Goal: Task Accomplishment & Management: Use online tool/utility

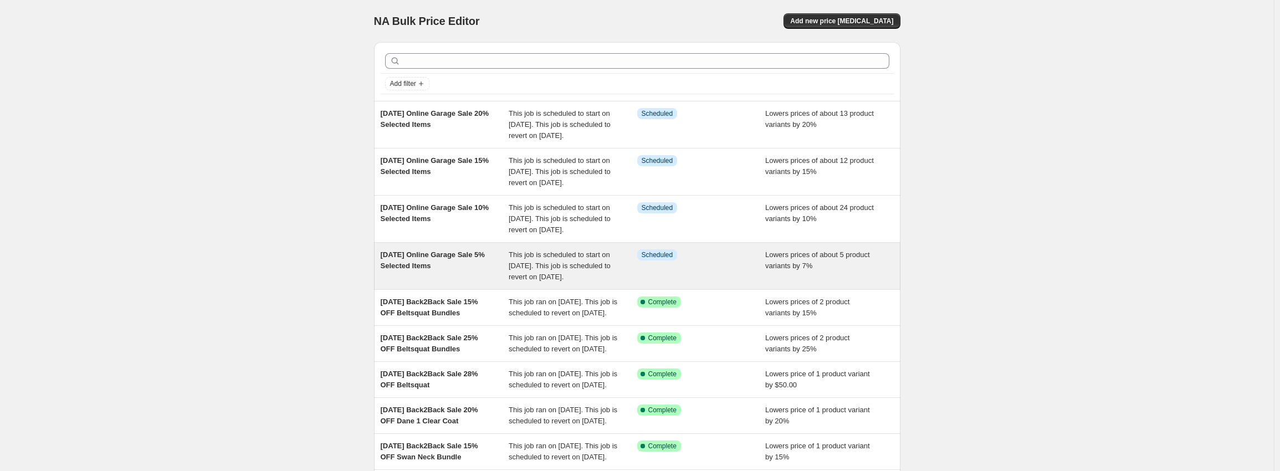
click at [589, 281] on span "This job is scheduled to start on [DATE]. This job is scheduled to revert on [D…" at bounding box center [560, 266] width 102 height 30
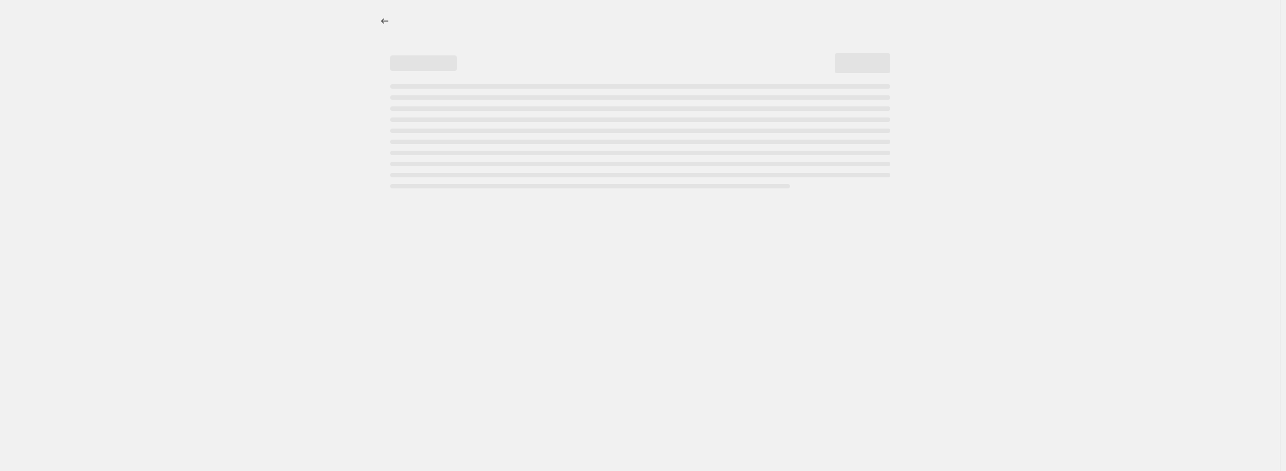
select select "percentage"
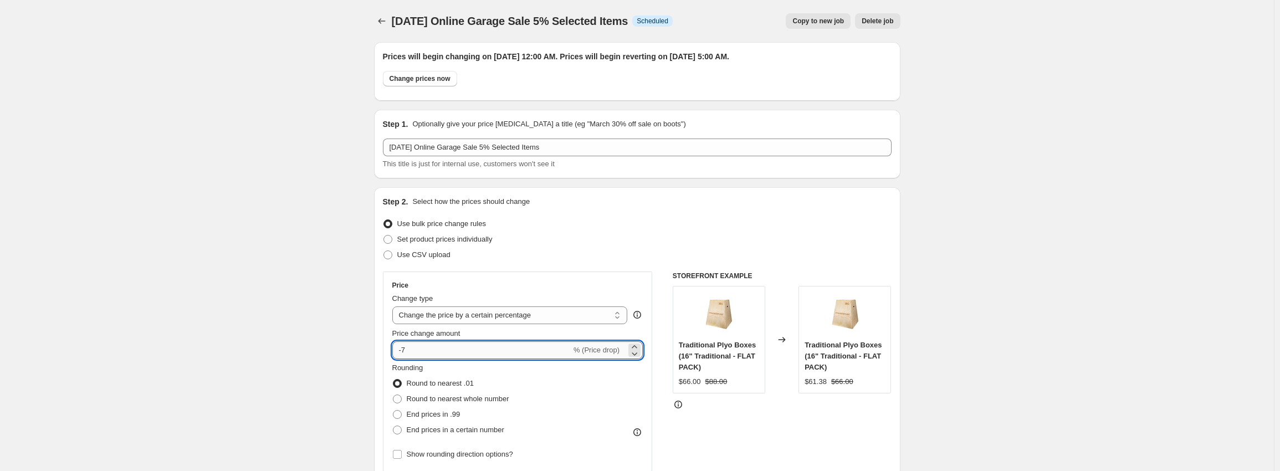
click at [421, 349] on input "-7" at bounding box center [481, 350] width 179 height 18
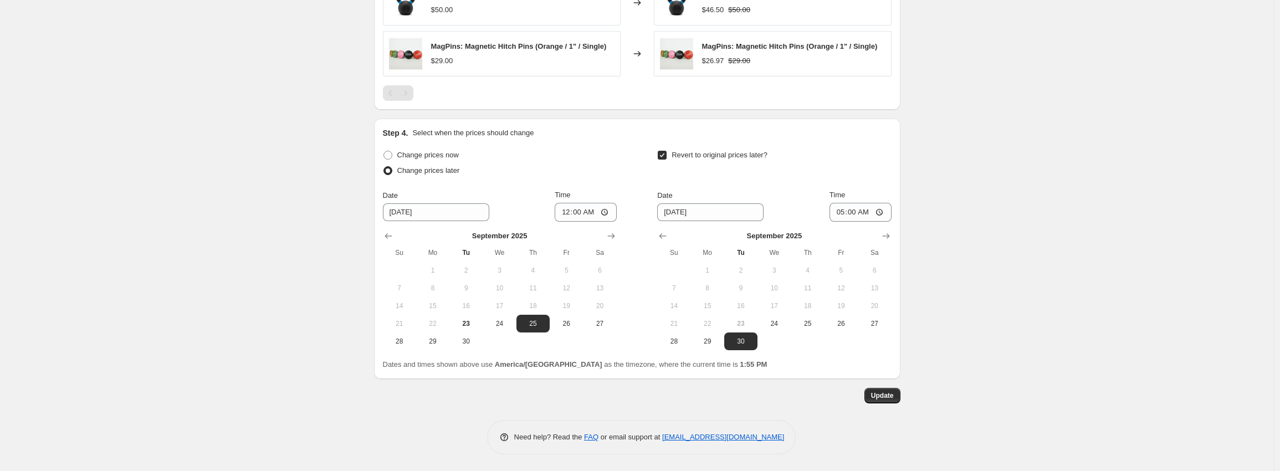
scroll to position [928, 0]
type input "-5"
click at [887, 396] on span "Update" at bounding box center [882, 395] width 23 height 9
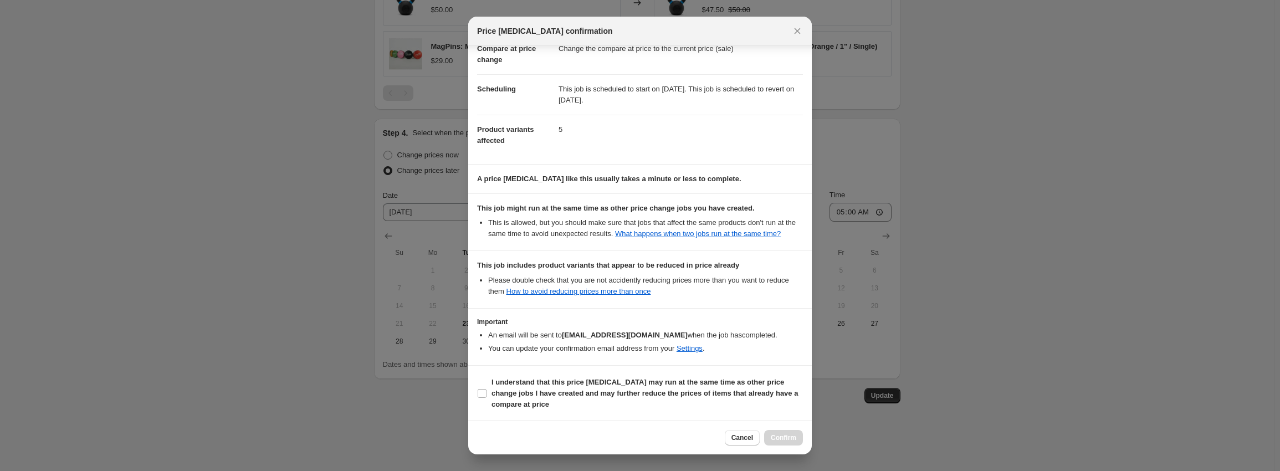
scroll to position [62, 0]
click at [582, 395] on b "I understand that this price [MEDICAL_DATA] may run at the same time as other p…" at bounding box center [645, 392] width 306 height 30
click at [487, 395] on input "I understand that this price [MEDICAL_DATA] may run at the same time as other p…" at bounding box center [482, 393] width 9 height 9
checkbox input "true"
click at [786, 435] on span "Confirm" at bounding box center [783, 437] width 25 height 9
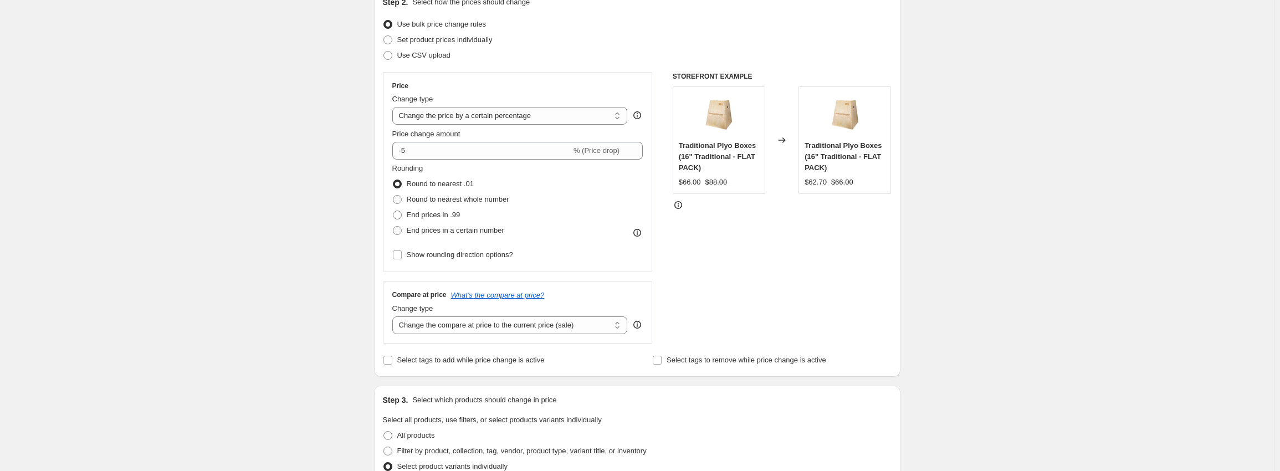
scroll to position [0, 0]
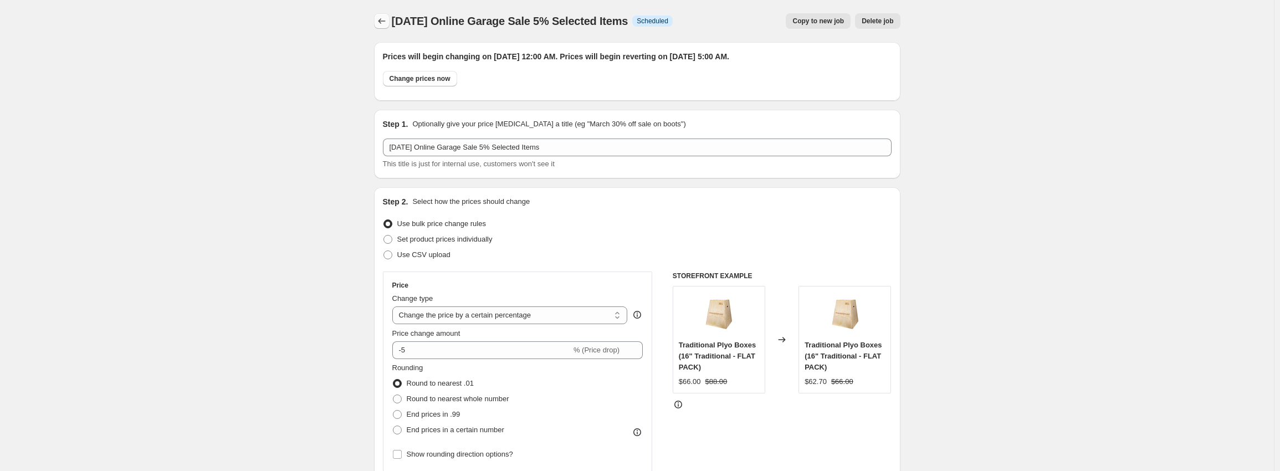
click at [384, 23] on icon "Price change jobs" at bounding box center [381, 21] width 11 height 11
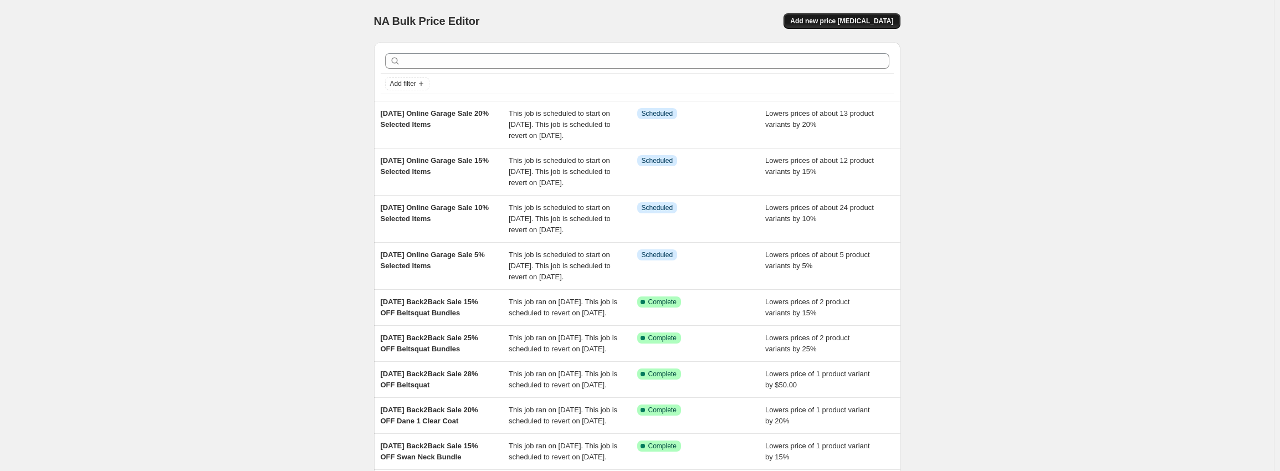
click at [856, 16] on button "Add new price [MEDICAL_DATA]" at bounding box center [842, 21] width 116 height 16
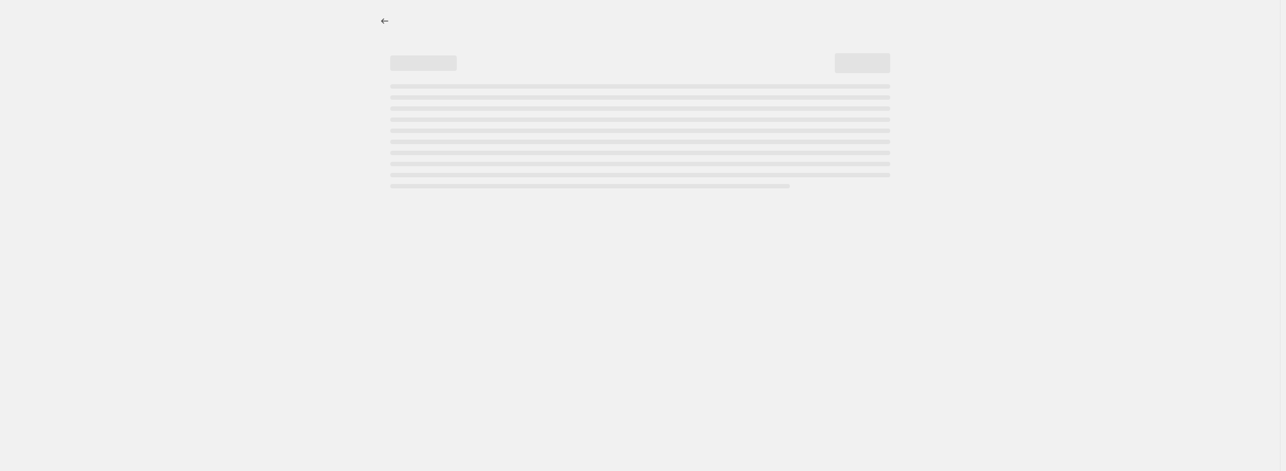
select select "percentage"
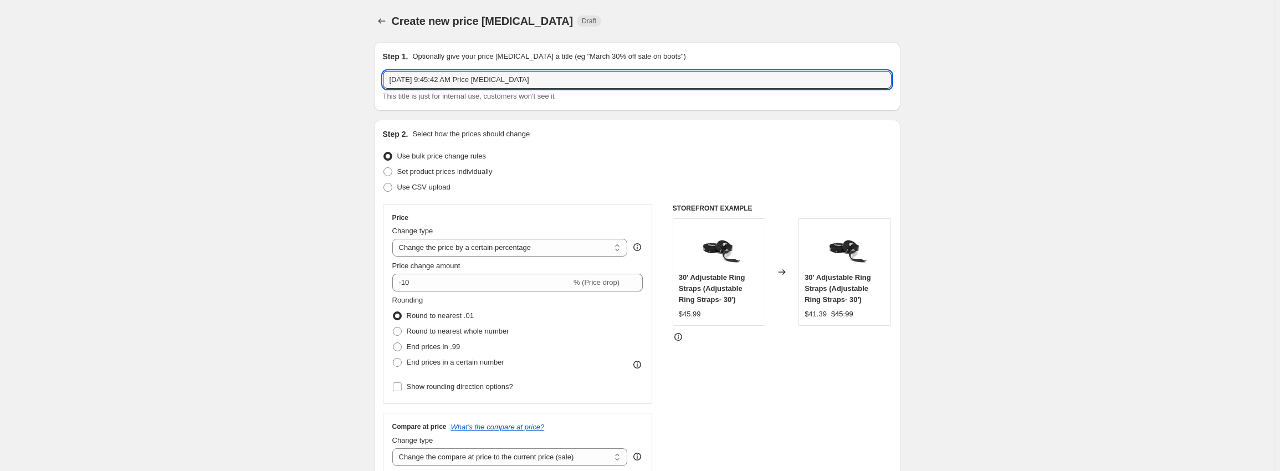
drag, startPoint x: 578, startPoint y: 84, endPoint x: 65, endPoint y: 42, distance: 514.3
paste input "Online Garage Sale 5% Selected Items"
click at [498, 78] on input "[DATE] Online Garage Sale 5% Selected Items" at bounding box center [637, 80] width 509 height 18
type input "[DATE] Online Garage Sale 25% Selected Items"
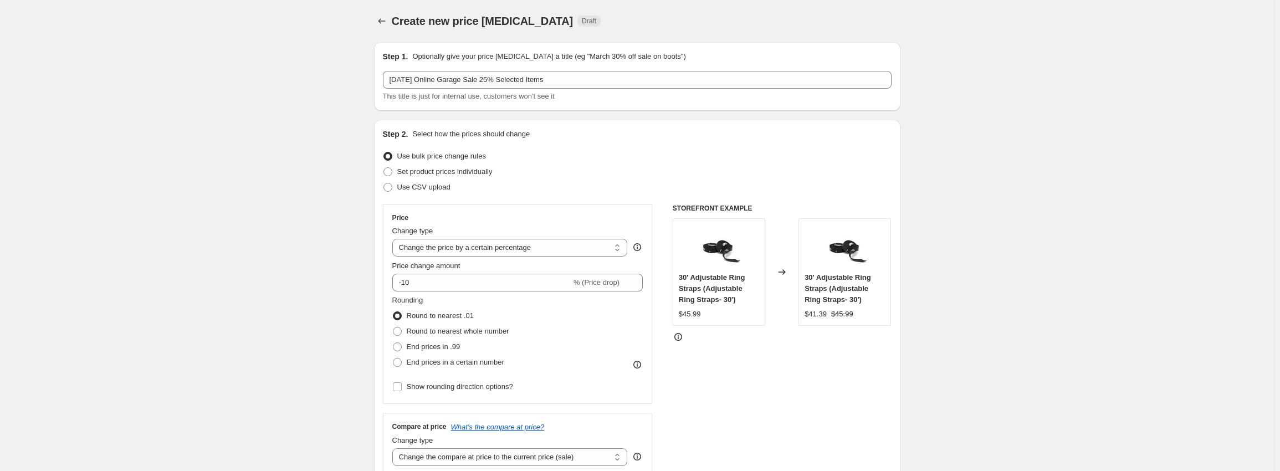
click at [424, 284] on input "-10" at bounding box center [481, 283] width 179 height 18
type input "-1"
type input "-25"
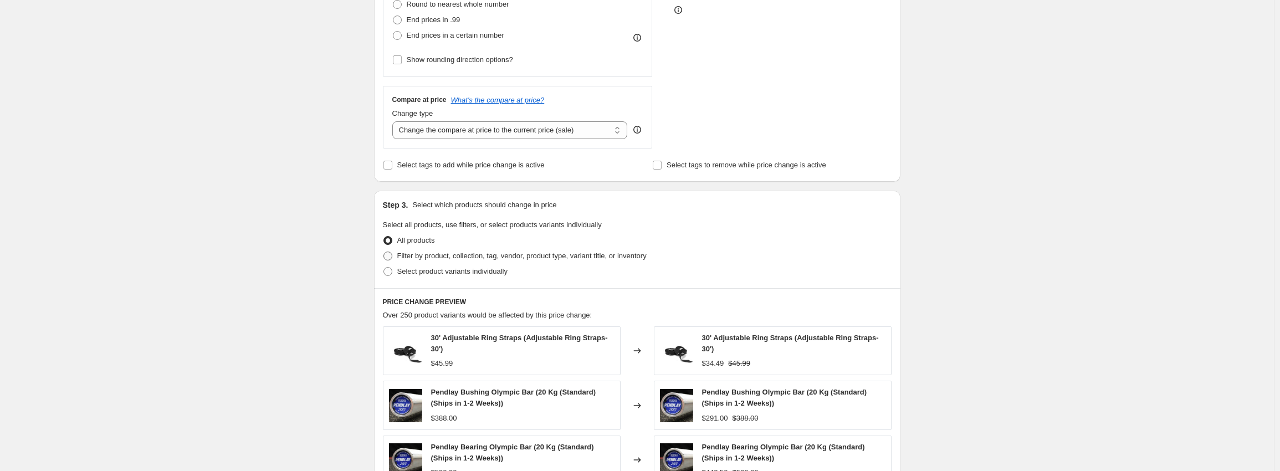
scroll to position [333, 0]
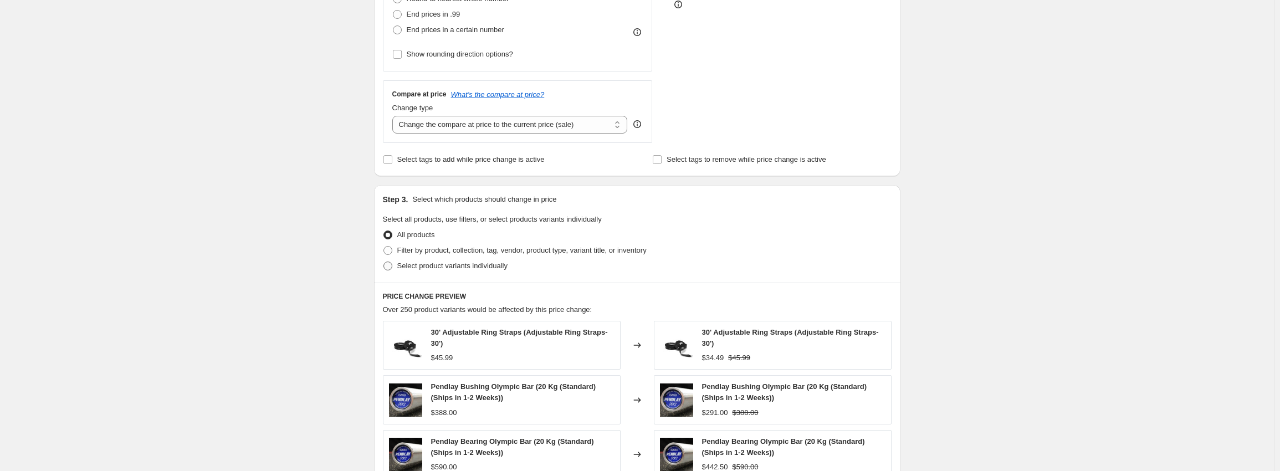
click at [435, 268] on span "Select product variants individually" at bounding box center [452, 266] width 110 height 8
click at [384, 262] on input "Select product variants individually" at bounding box center [384, 262] width 1 height 1
radio input "true"
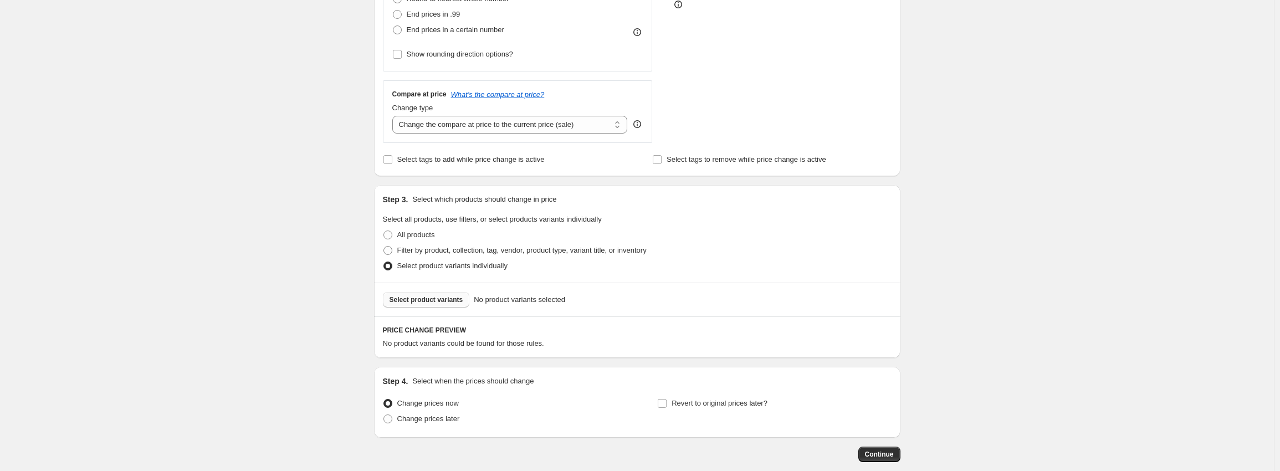
click at [433, 300] on span "Select product variants" at bounding box center [427, 299] width 74 height 9
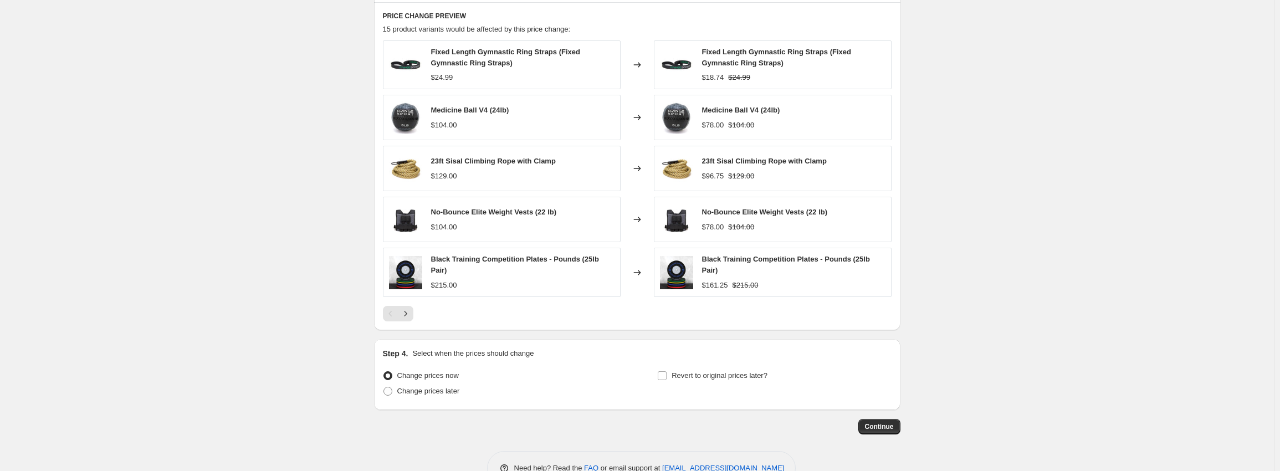
scroll to position [665, 0]
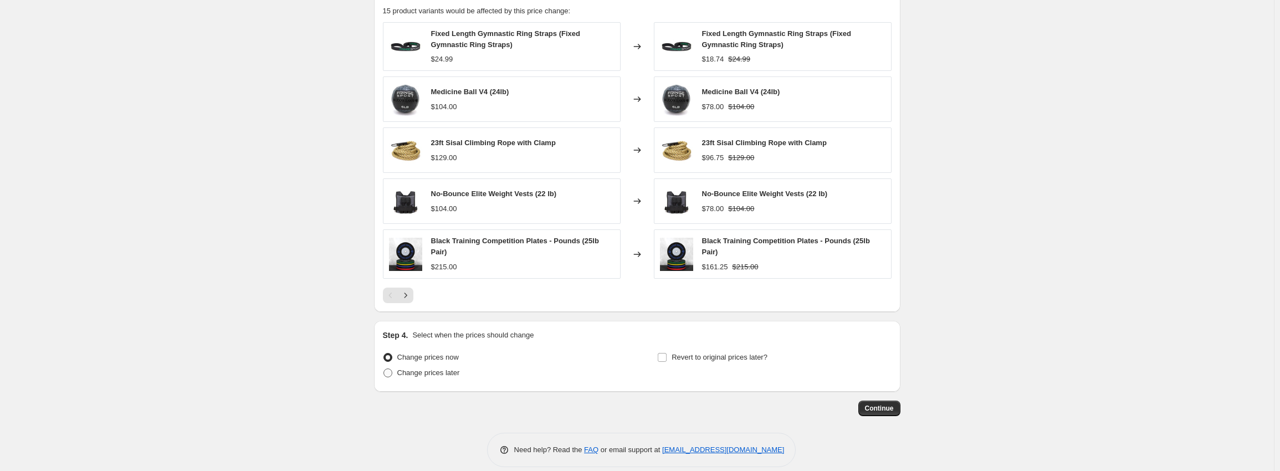
click at [411, 373] on span "Change prices later" at bounding box center [428, 373] width 63 height 8
click at [384, 369] on input "Change prices later" at bounding box center [384, 369] width 1 height 1
radio input "true"
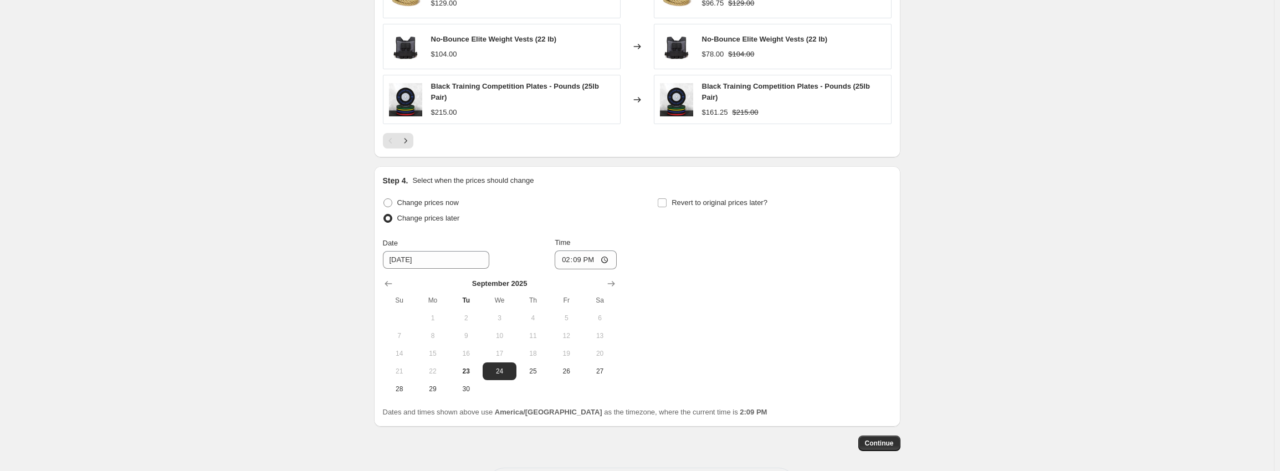
scroll to position [831, 0]
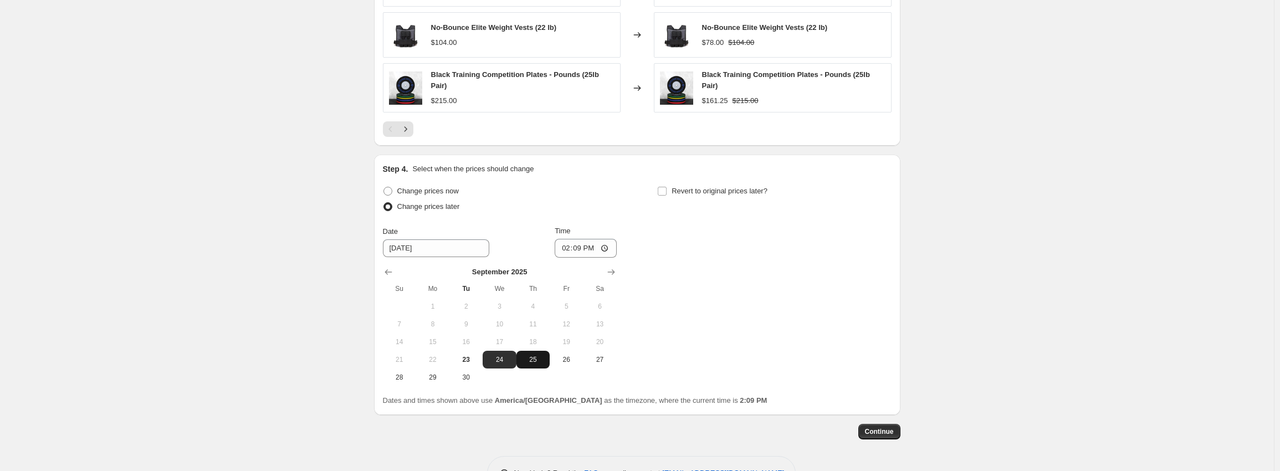
click at [545, 355] on span "25" at bounding box center [533, 359] width 24 height 9
type input "[DATE]"
click at [564, 248] on input "14:09" at bounding box center [586, 248] width 62 height 19
type input "00:00"
click at [762, 187] on span "Revert to original prices later?" at bounding box center [720, 191] width 96 height 8
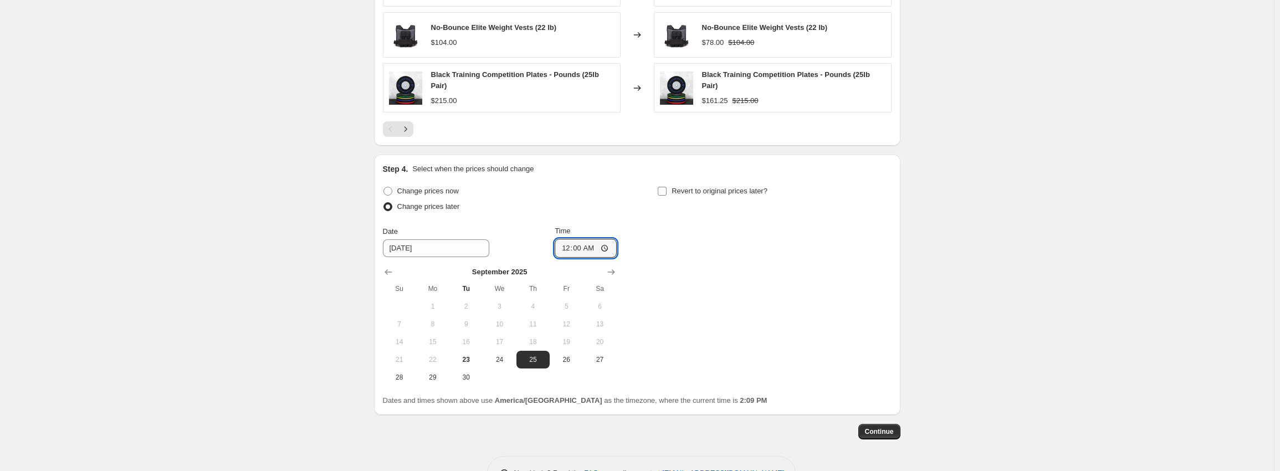
click at [667, 187] on input "Revert to original prices later?" at bounding box center [662, 191] width 9 height 9
checkbox input "true"
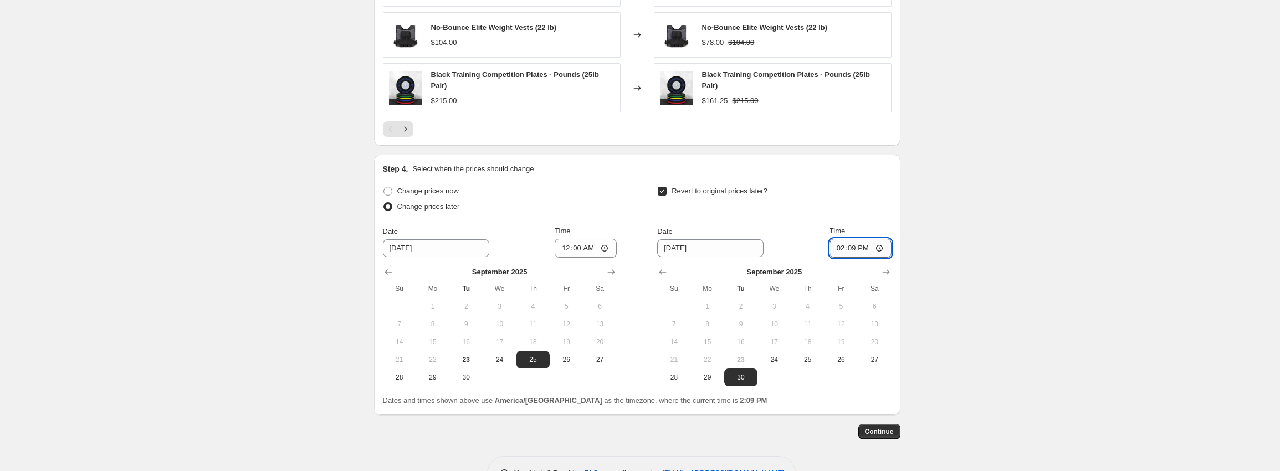
click at [843, 244] on input "14:09" at bounding box center [861, 248] width 62 height 19
type input "05:00"
click at [892, 427] on span "Continue" at bounding box center [879, 431] width 29 height 9
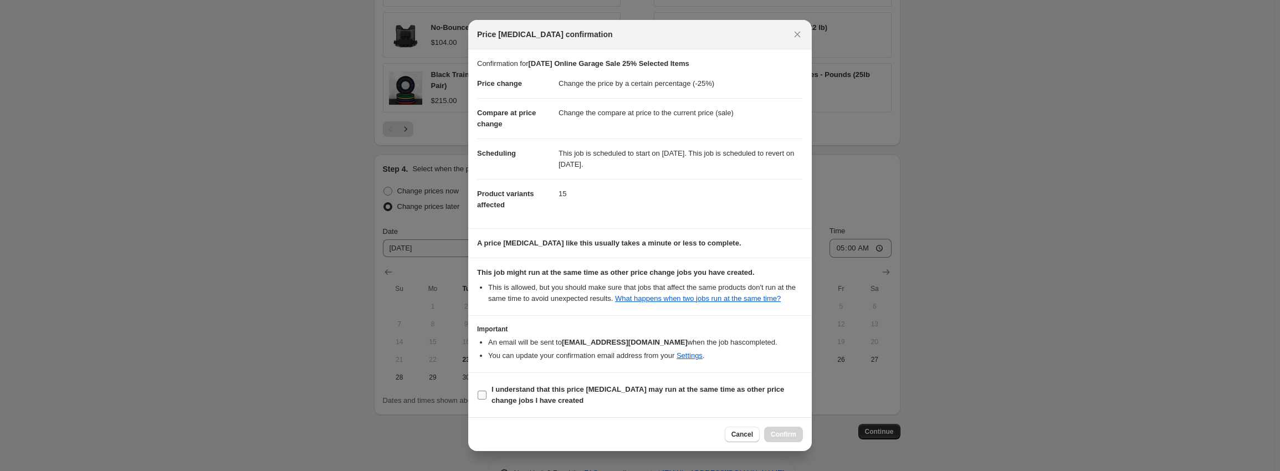
click at [519, 391] on b "I understand that this price [MEDICAL_DATA] may run at the same time as other p…" at bounding box center [638, 394] width 293 height 19
click at [487, 391] on input "I understand that this price [MEDICAL_DATA] may run at the same time as other p…" at bounding box center [482, 395] width 9 height 9
checkbox input "true"
click at [781, 433] on span "Confirm" at bounding box center [783, 434] width 25 height 9
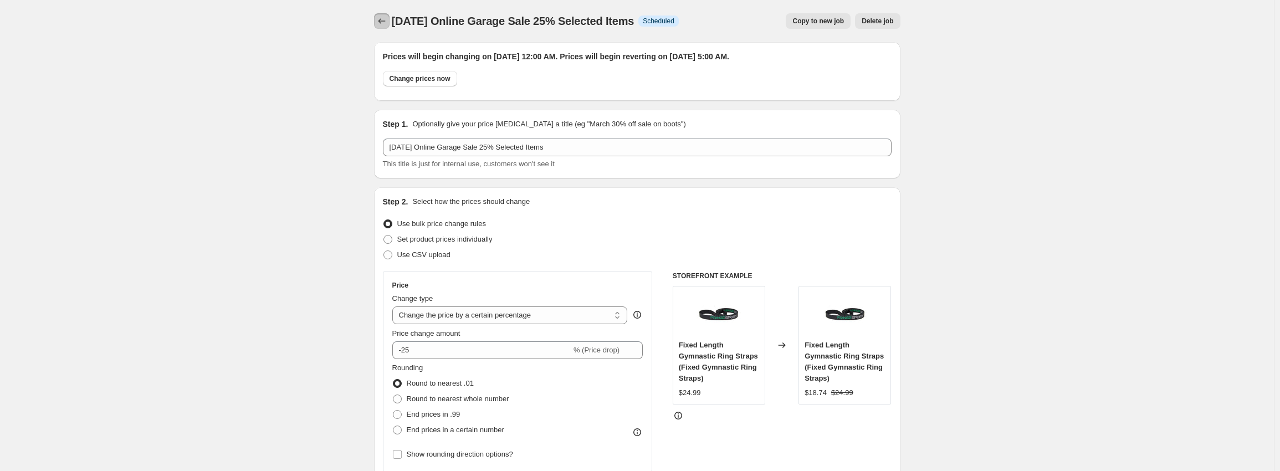
click at [387, 21] on icon "Price change jobs" at bounding box center [381, 21] width 11 height 11
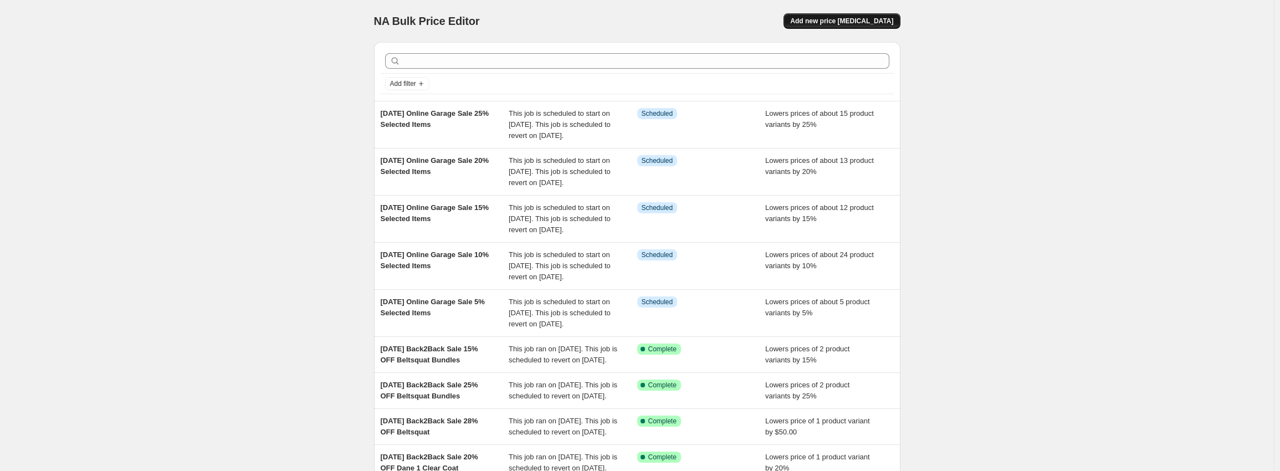
click at [861, 18] on span "Add new price [MEDICAL_DATA]" at bounding box center [841, 21] width 103 height 9
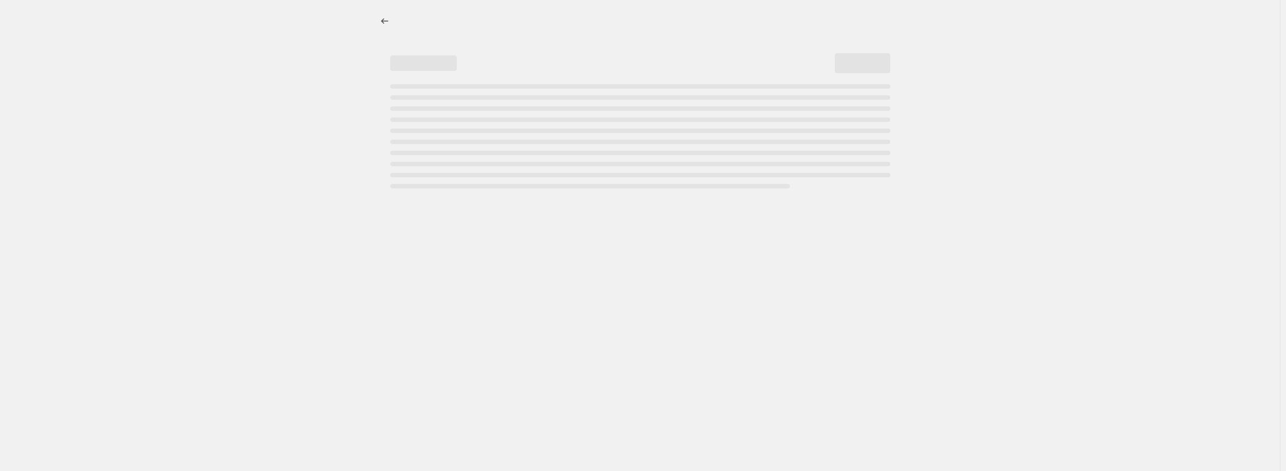
select select "percentage"
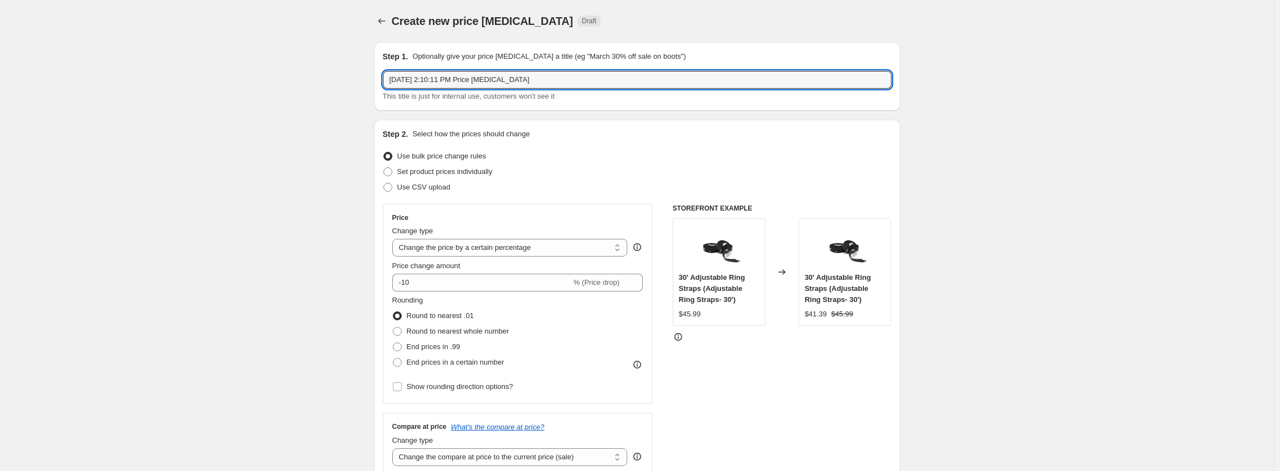
drag, startPoint x: 567, startPoint y: 80, endPoint x: 319, endPoint y: 73, distance: 247.8
paste input "Online Garage Sale 5% Selected Items"
click at [496, 82] on input "[DATE] Online Garage Sale 5% Selected Items" at bounding box center [637, 80] width 509 height 18
type input "[DATE] Online Garage Sale 35% Selected Items"
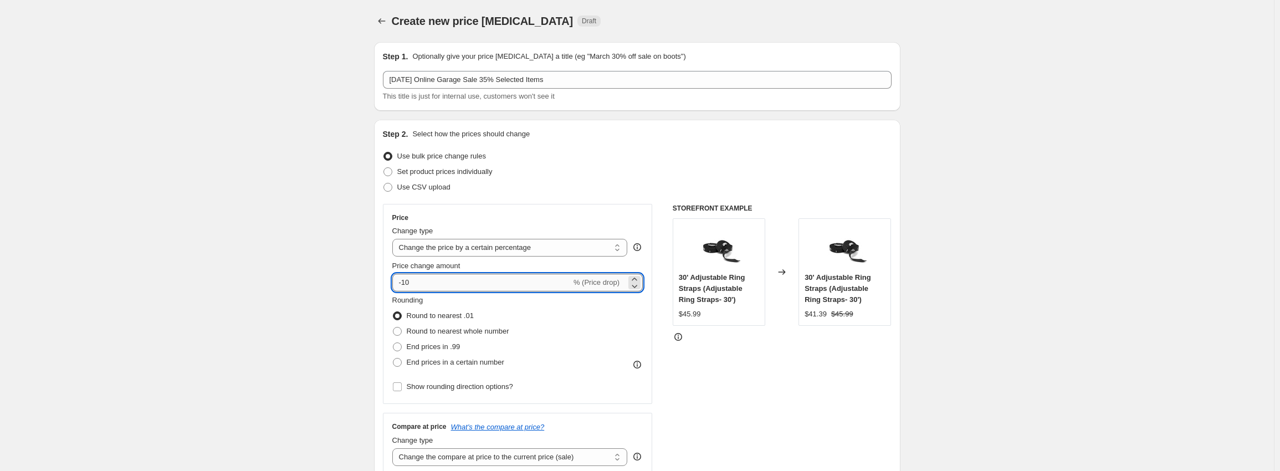
click at [435, 279] on input "-10" at bounding box center [481, 283] width 179 height 18
type input "-1"
type input "-35"
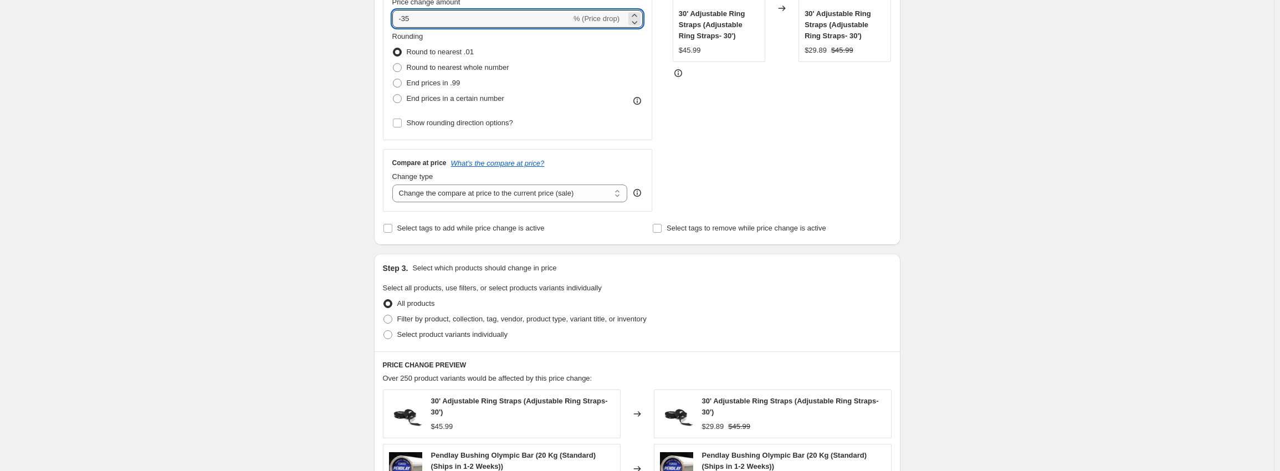
scroll to position [277, 0]
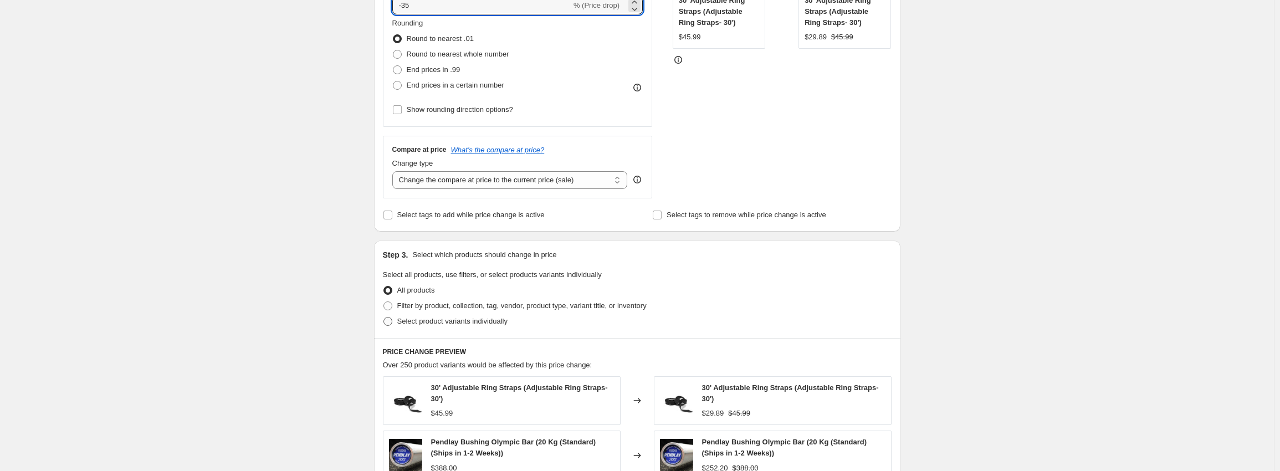
click at [448, 324] on span "Select product variants individually" at bounding box center [452, 321] width 110 height 8
click at [384, 318] on input "Select product variants individually" at bounding box center [384, 317] width 1 height 1
radio input "true"
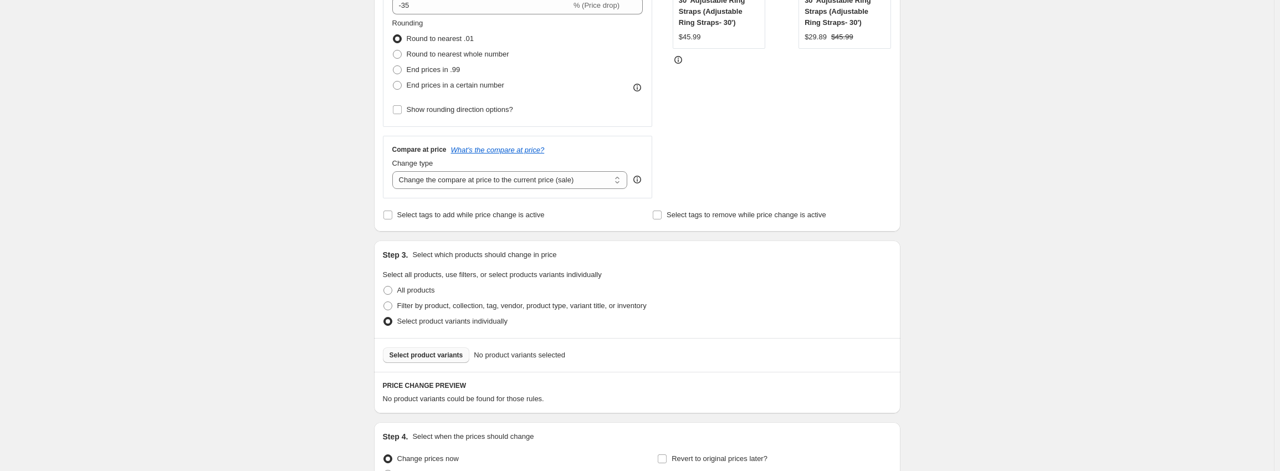
click at [431, 353] on span "Select product variants" at bounding box center [427, 355] width 74 height 9
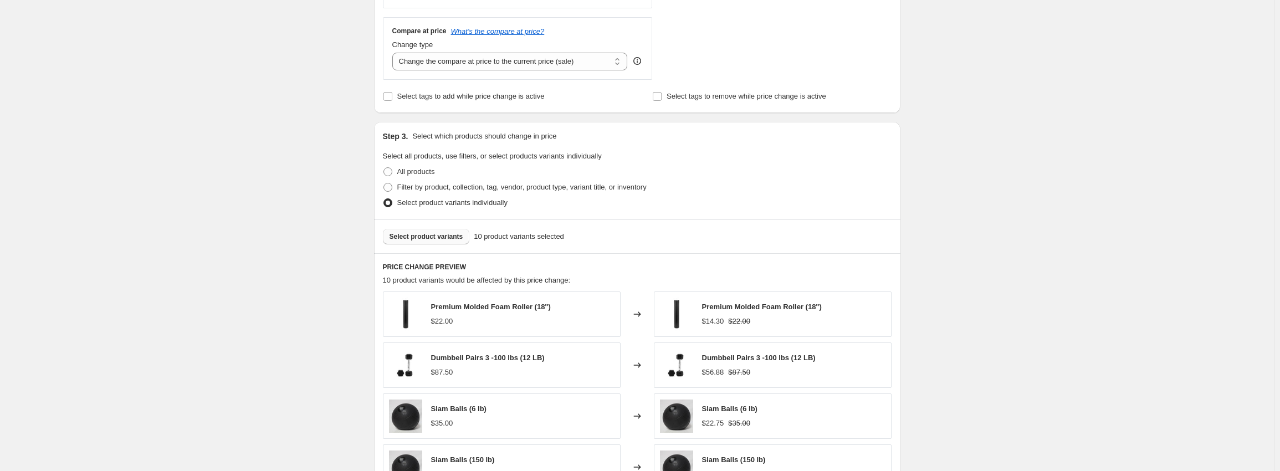
scroll to position [610, 0]
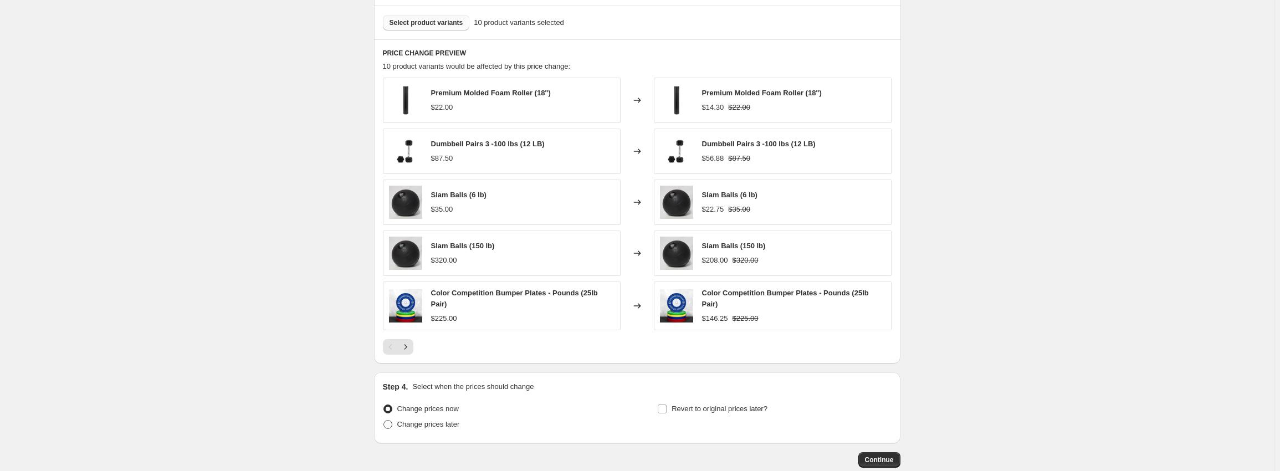
click at [436, 422] on span "Change prices later" at bounding box center [428, 424] width 63 height 8
click at [384, 421] on input "Change prices later" at bounding box center [384, 420] width 1 height 1
radio input "true"
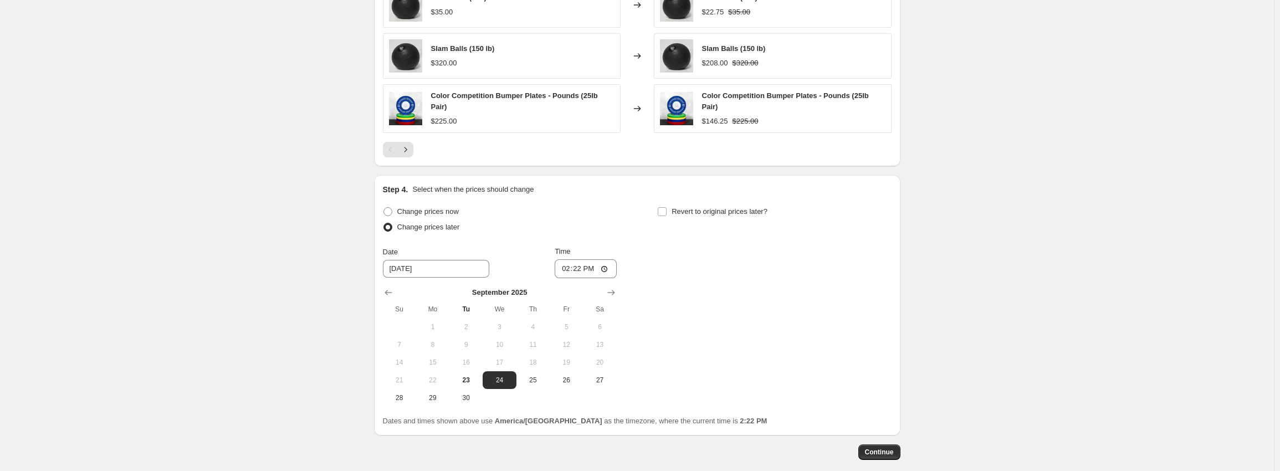
scroll to position [861, 0]
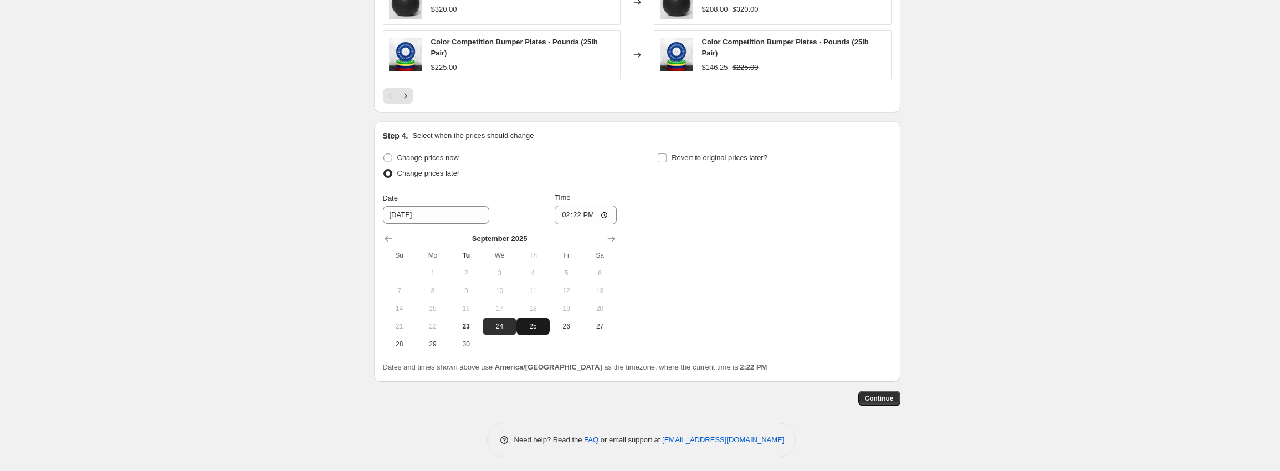
click at [529, 323] on span "25" at bounding box center [533, 326] width 24 height 9
type input "[DATE]"
click at [576, 216] on input "14:22" at bounding box center [586, 215] width 62 height 19
click at [566, 214] on input "14:22" at bounding box center [586, 215] width 62 height 19
type input "00:00"
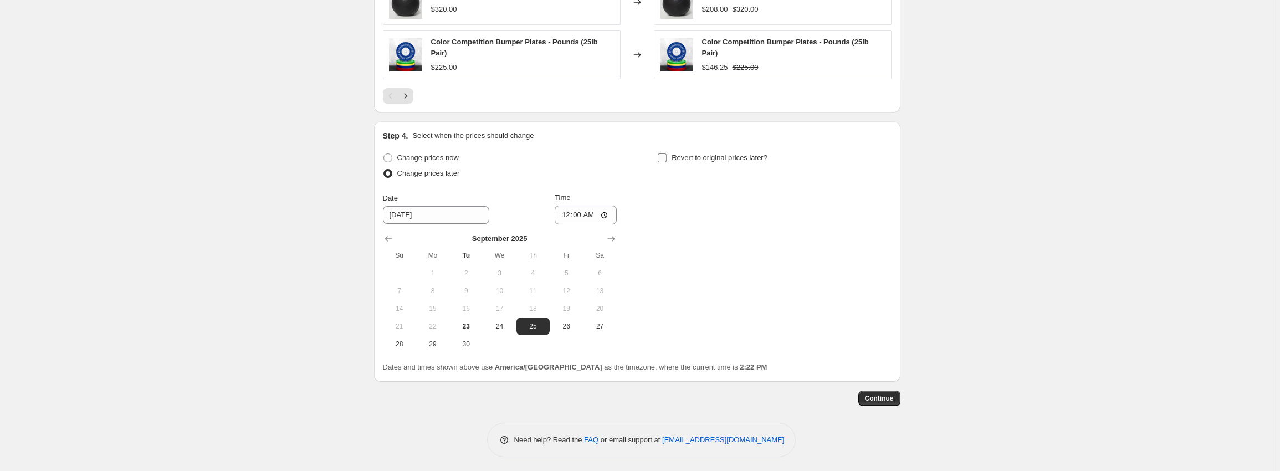
click at [676, 155] on span "Revert to original prices later?" at bounding box center [720, 158] width 96 height 8
click at [667, 155] on input "Revert to original prices later?" at bounding box center [662, 158] width 9 height 9
checkbox input "true"
click at [841, 213] on input "14:22" at bounding box center [861, 215] width 62 height 19
type input "05:00"
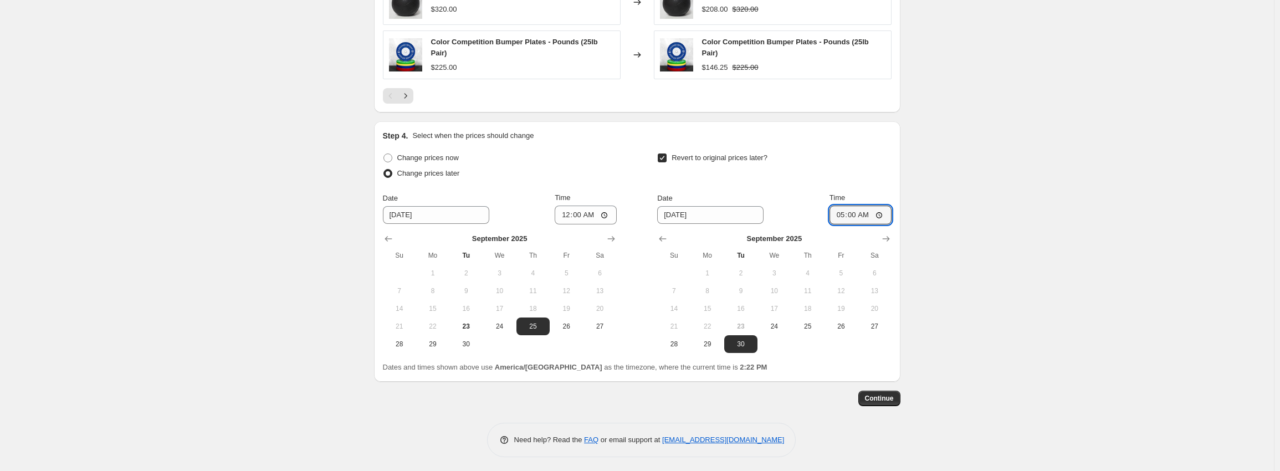
click at [863, 402] on button "Continue" at bounding box center [880, 399] width 42 height 16
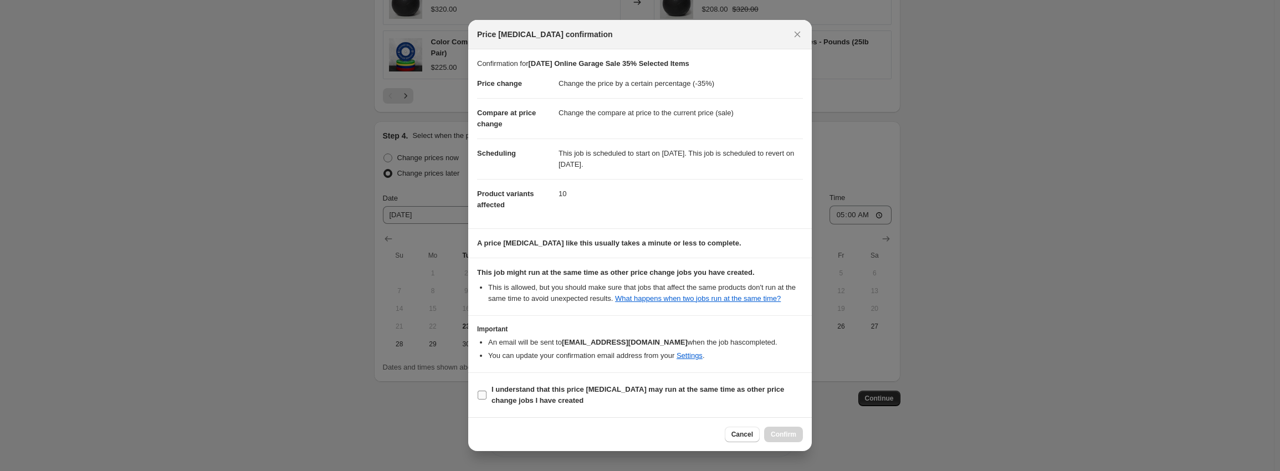
click at [515, 392] on b "I understand that this price [MEDICAL_DATA] may run at the same time as other p…" at bounding box center [638, 394] width 293 height 19
click at [487, 392] on input "I understand that this price [MEDICAL_DATA] may run at the same time as other p…" at bounding box center [482, 395] width 9 height 9
checkbox input "true"
click at [785, 429] on button "Confirm" at bounding box center [783, 435] width 39 height 16
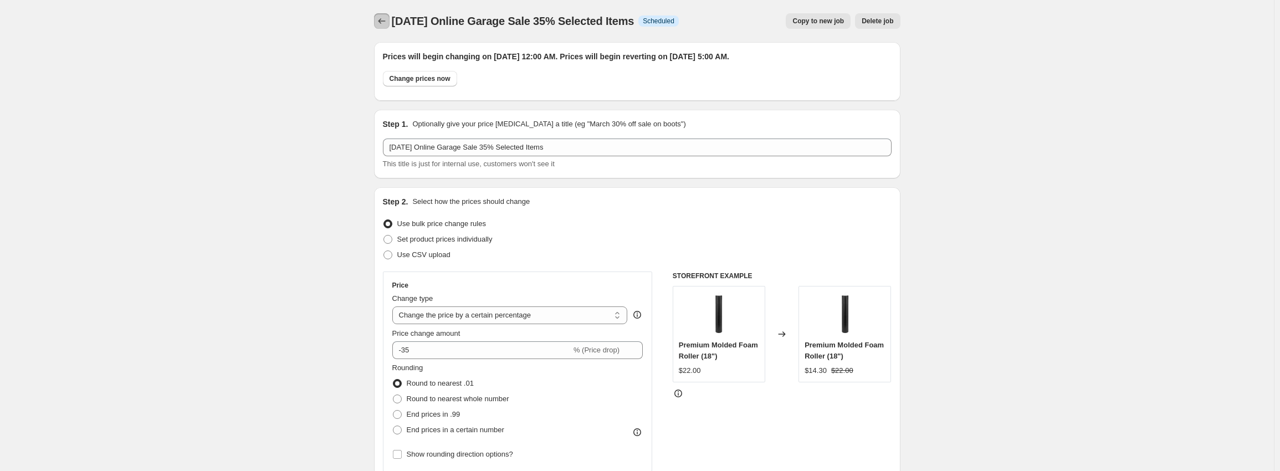
click at [378, 21] on button "Price change jobs" at bounding box center [382, 21] width 16 height 16
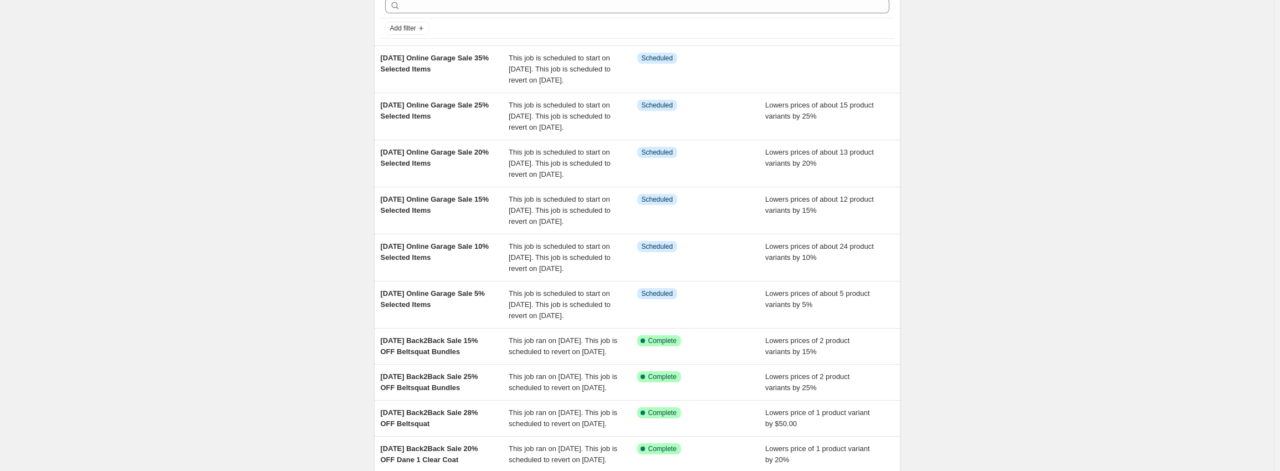
scroll to position [277, 0]
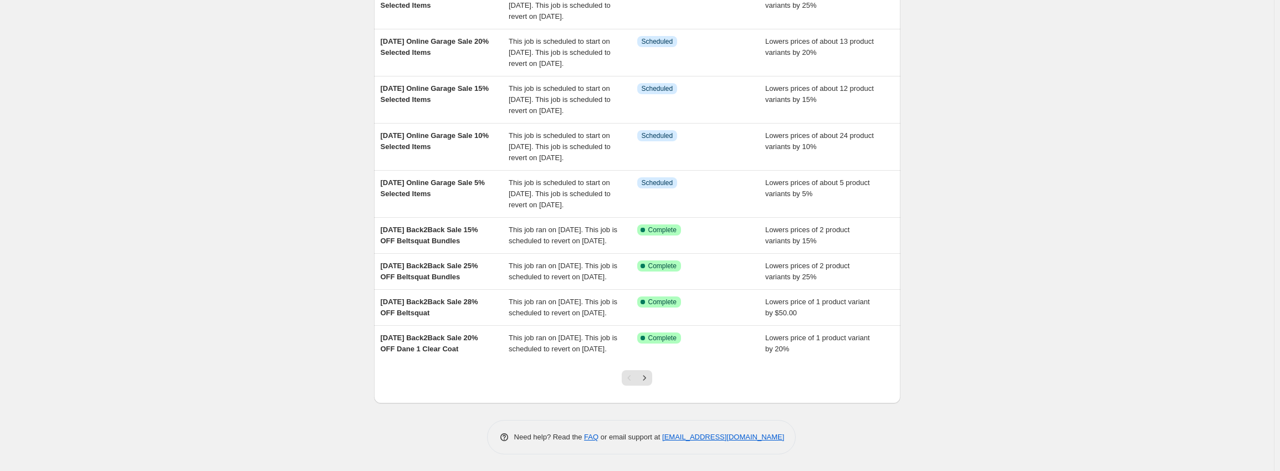
click at [657, 379] on div at bounding box center [637, 382] width 45 height 42
click at [650, 379] on icon "Next" at bounding box center [644, 377] width 11 height 11
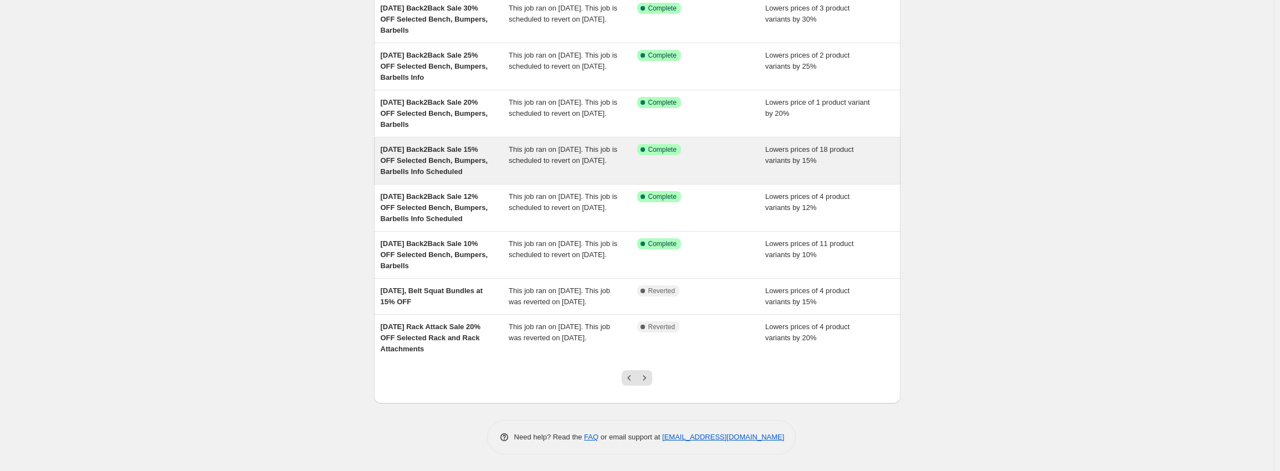
scroll to position [233, 0]
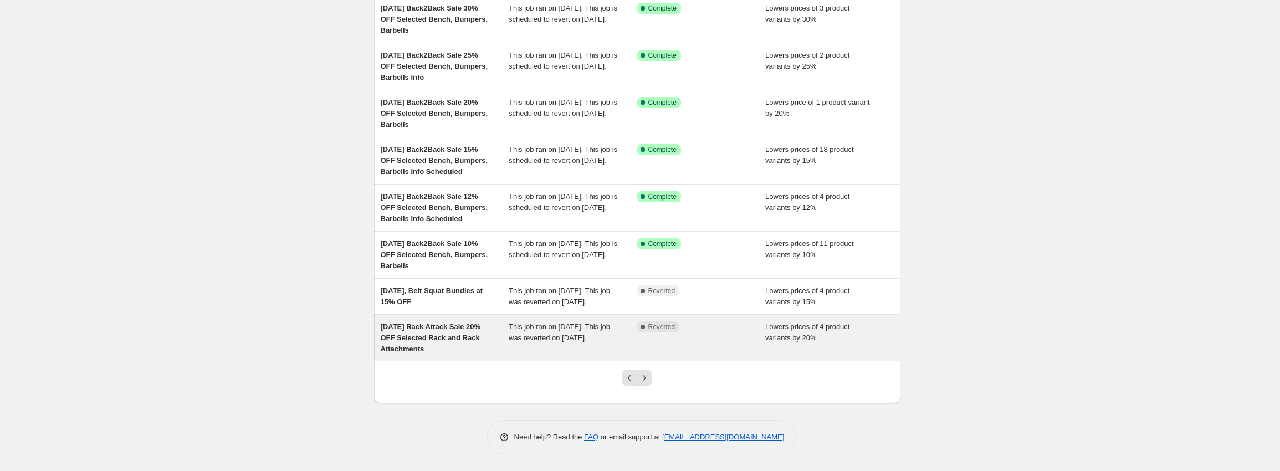
click at [699, 324] on div "Complete Reverted" at bounding box center [693, 326] width 112 height 11
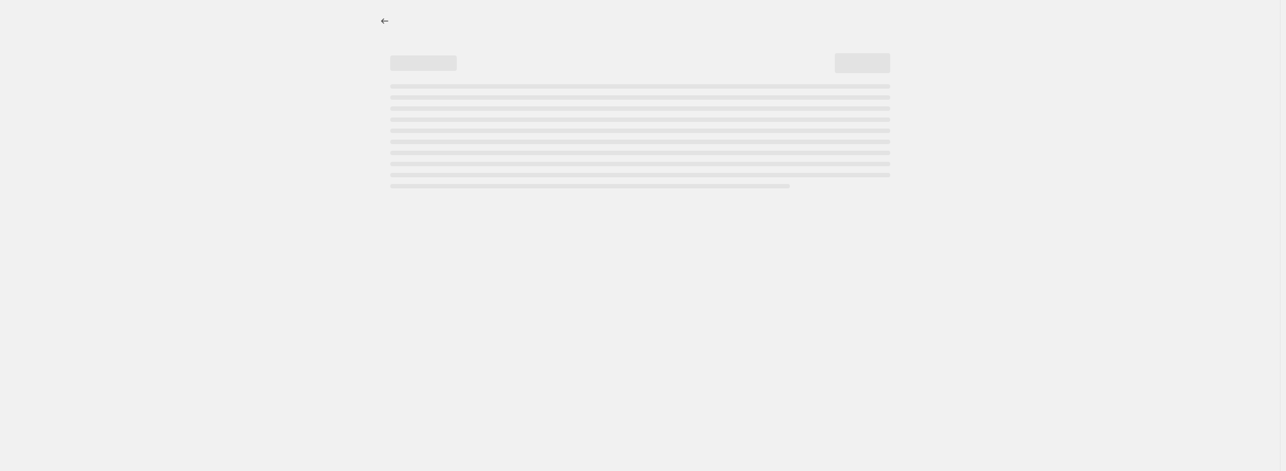
select select "percentage"
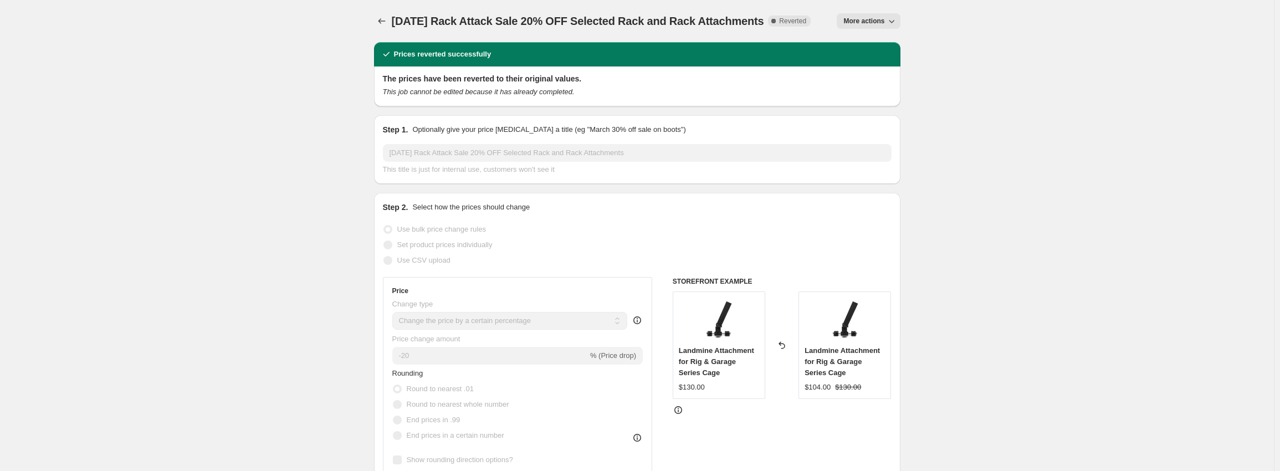
click at [885, 17] on span "More actions" at bounding box center [864, 21] width 41 height 9
click at [380, 24] on icon "Price change jobs" at bounding box center [381, 21] width 11 height 11
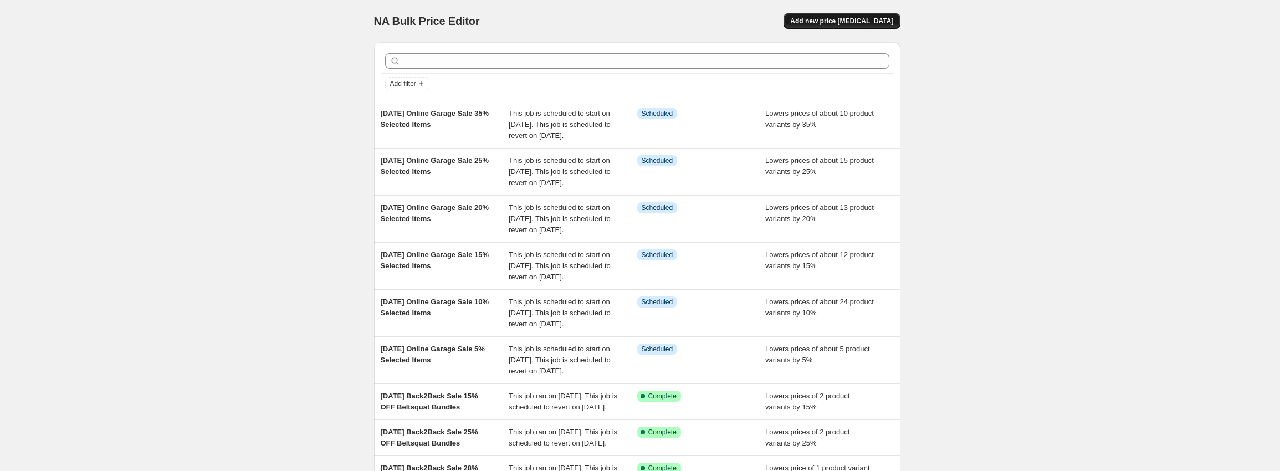
click at [844, 21] on span "Add new price [MEDICAL_DATA]" at bounding box center [841, 21] width 103 height 9
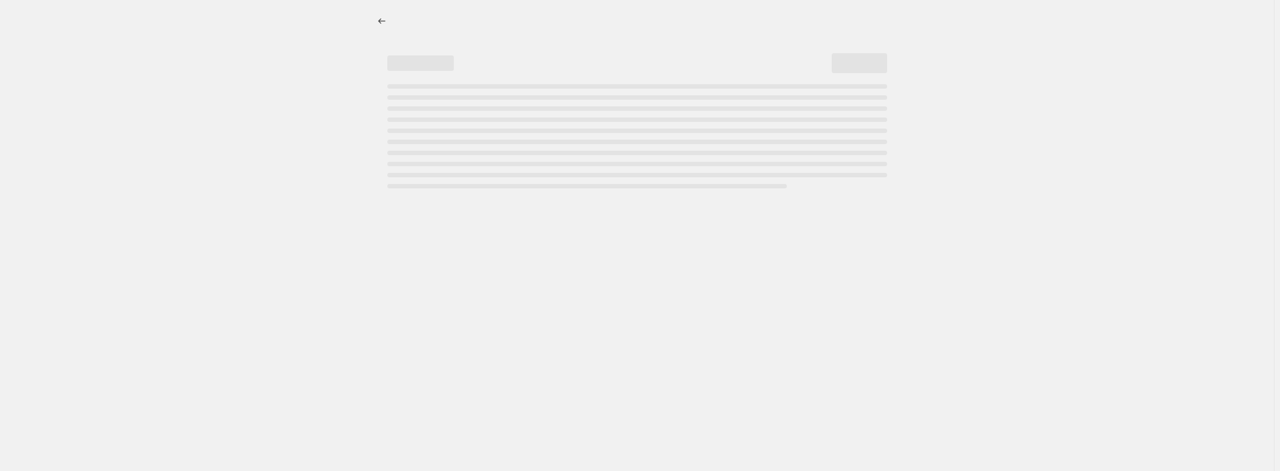
select select "percentage"
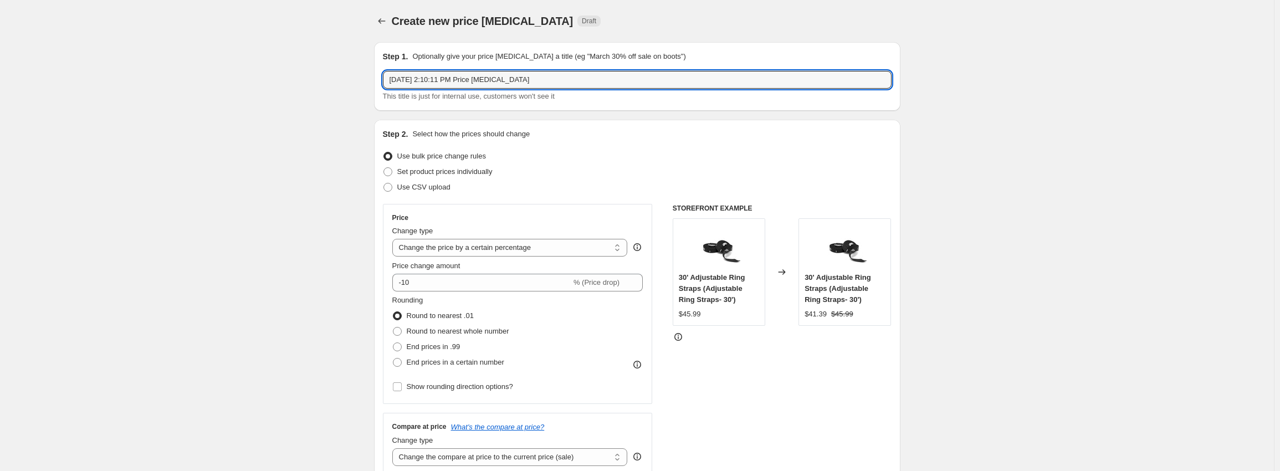
drag, startPoint x: 563, startPoint y: 81, endPoint x: 207, endPoint y: 86, distance: 356.4
paste input "Online Garage Sale 5% Selected Items"
click at [498, 78] on input "[DATE] Online Garage Sale 5% Selected Items" at bounding box center [637, 80] width 509 height 18
type input "Sep 23, 2025 Online Garage Sale 30% Selected Items"
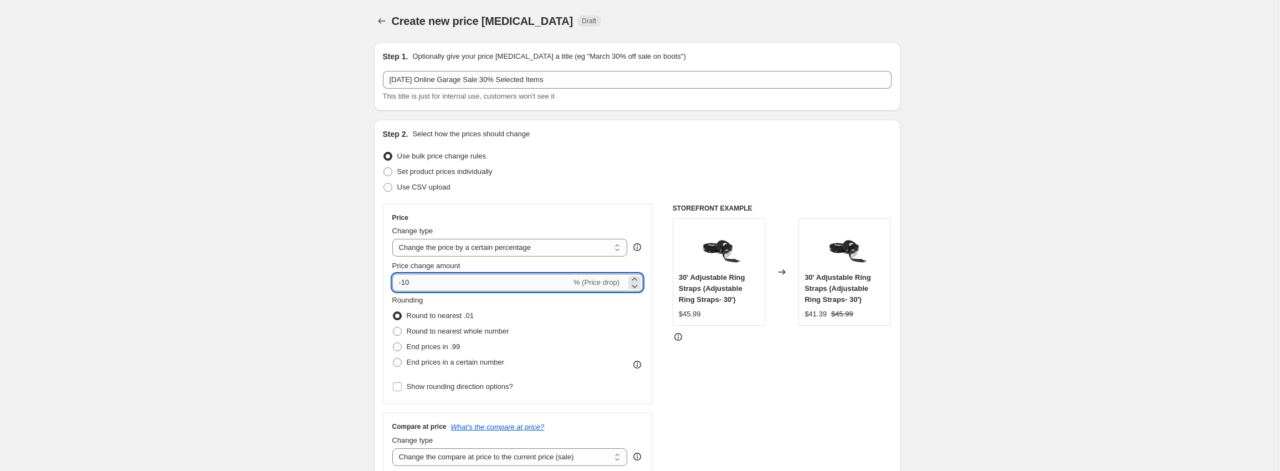
click at [406, 282] on input "-10" at bounding box center [481, 283] width 179 height 18
type input "-30"
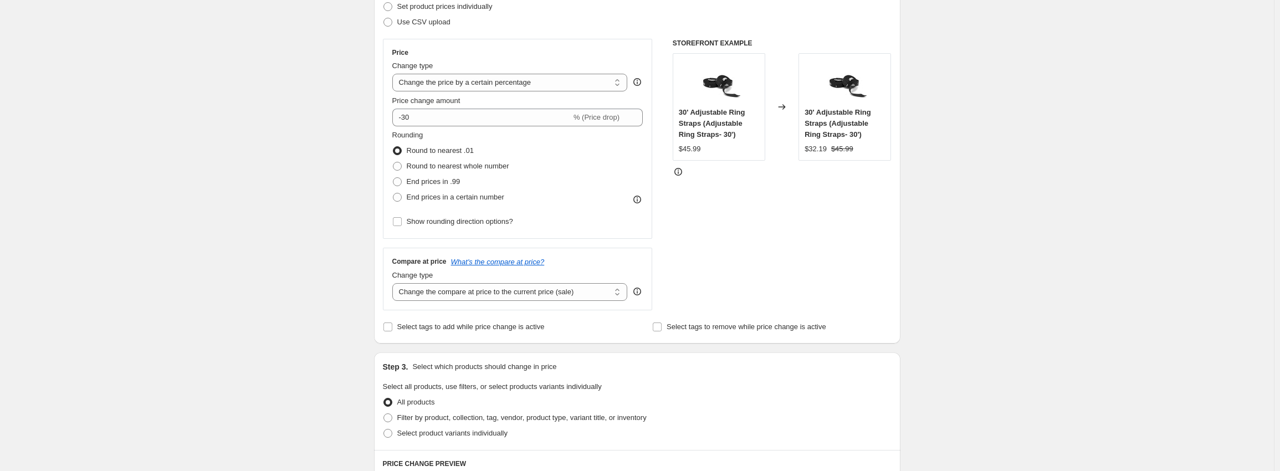
scroll to position [166, 0]
click at [438, 427] on span "Select product variants individually" at bounding box center [452, 432] width 110 height 11
click at [384, 428] on input "Select product variants individually" at bounding box center [384, 428] width 1 height 1
radio input "true"
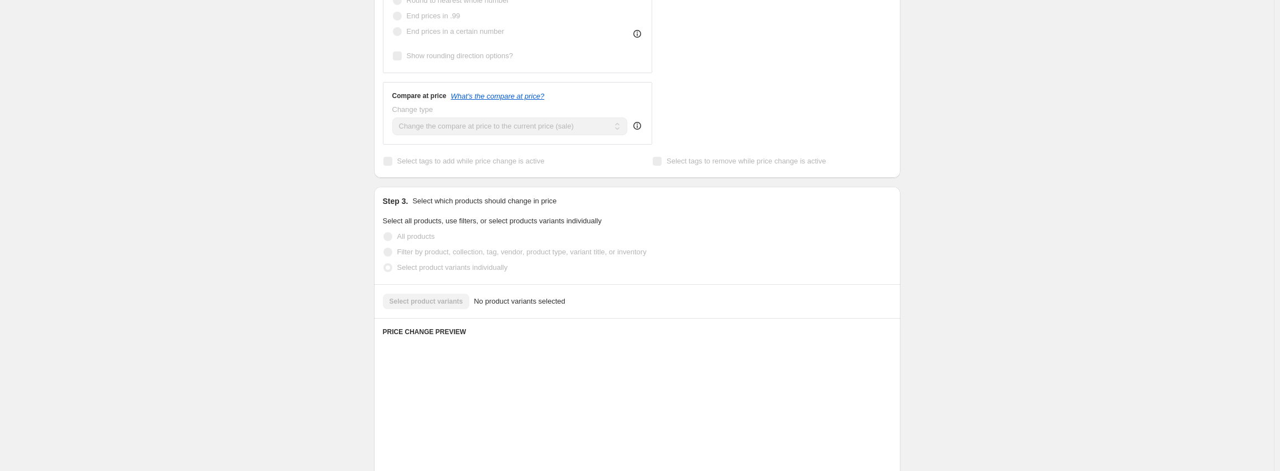
scroll to position [333, 0]
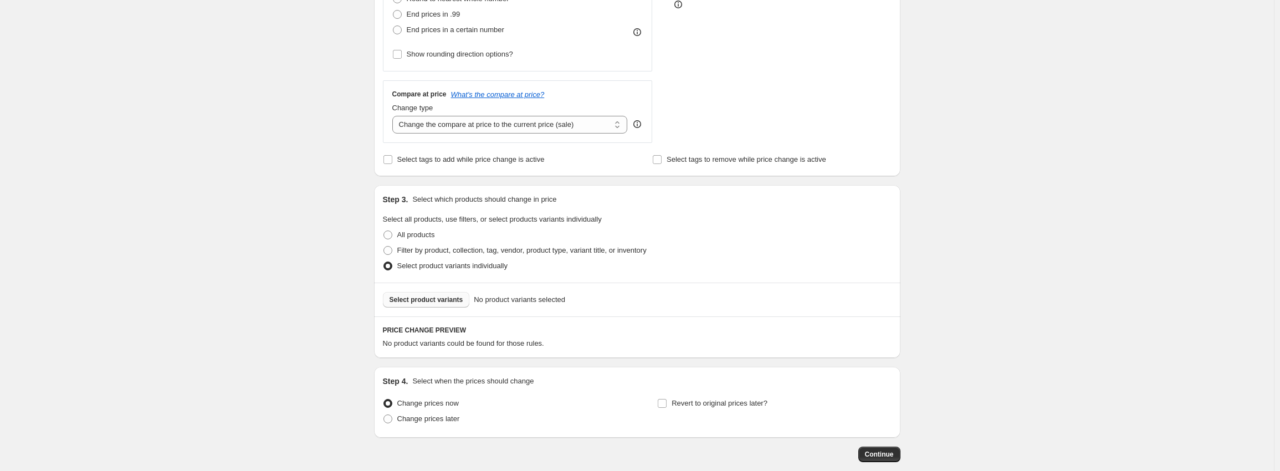
click at [426, 302] on span "Select product variants" at bounding box center [427, 299] width 74 height 9
